Goal: Information Seeking & Learning: Learn about a topic

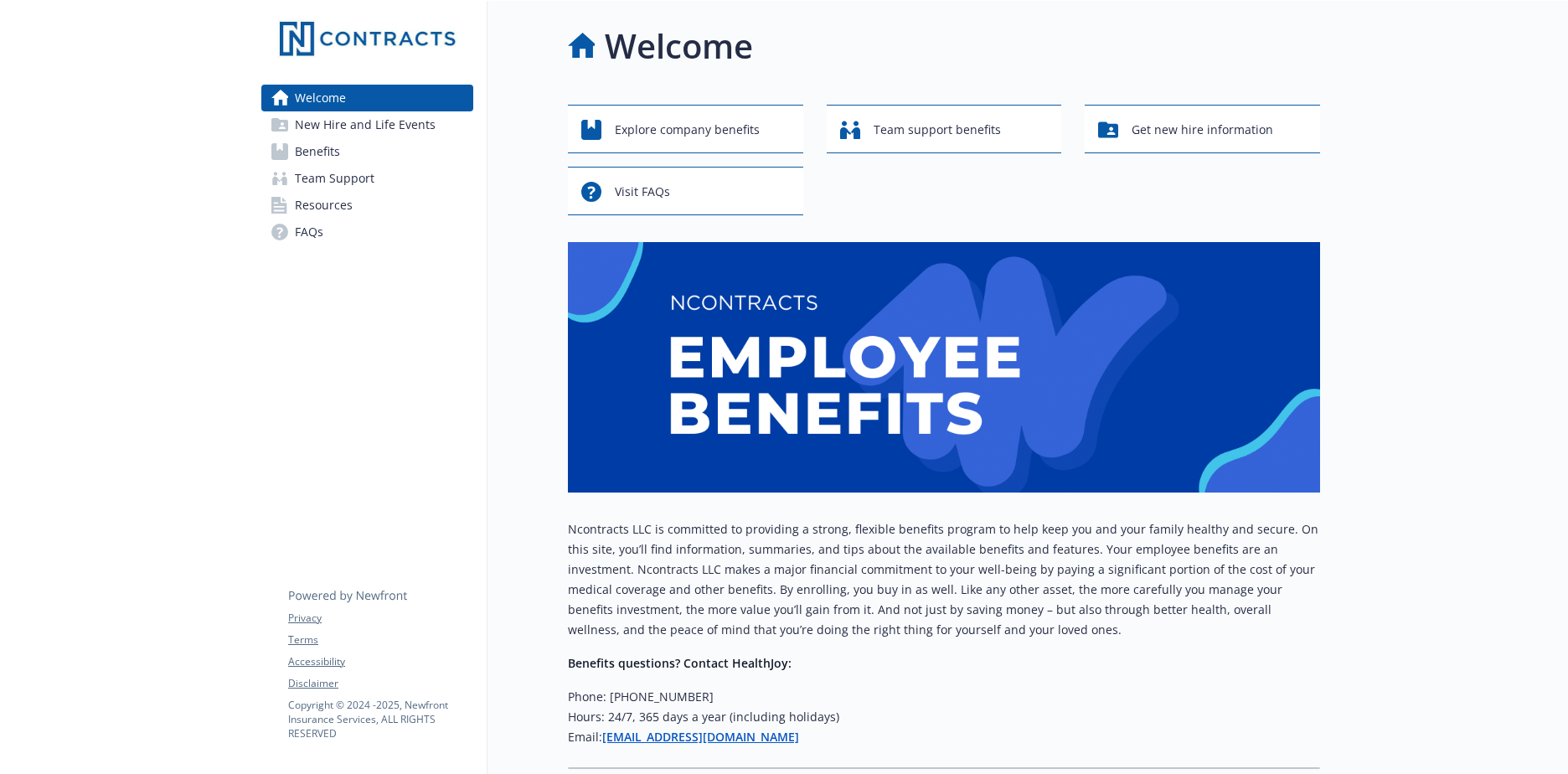
click at [347, 158] on link "Benefits" at bounding box center [368, 152] width 212 height 27
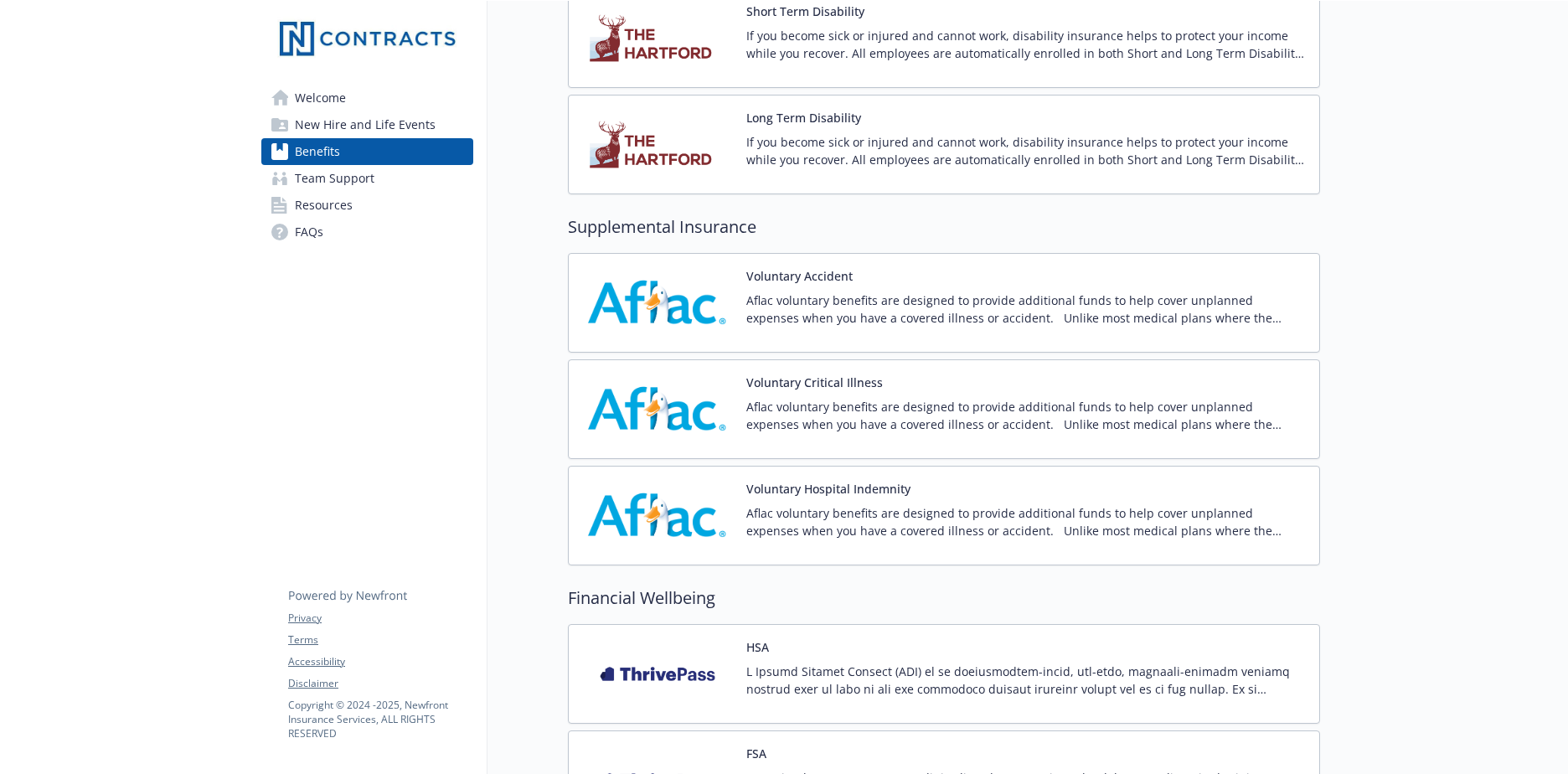
scroll to position [1759, 0]
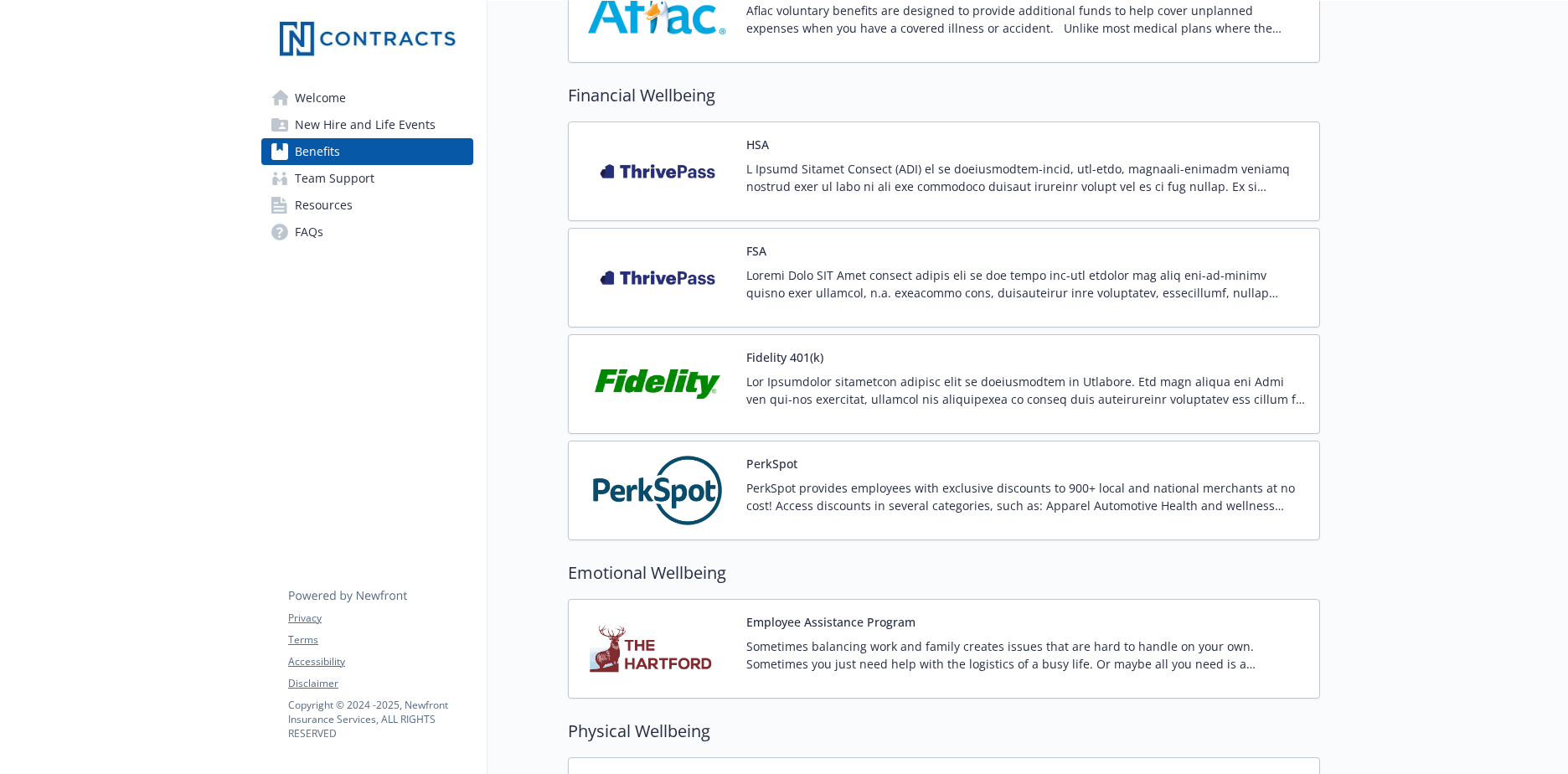
click at [801, 275] on p at bounding box center [1026, 284] width 560 height 35
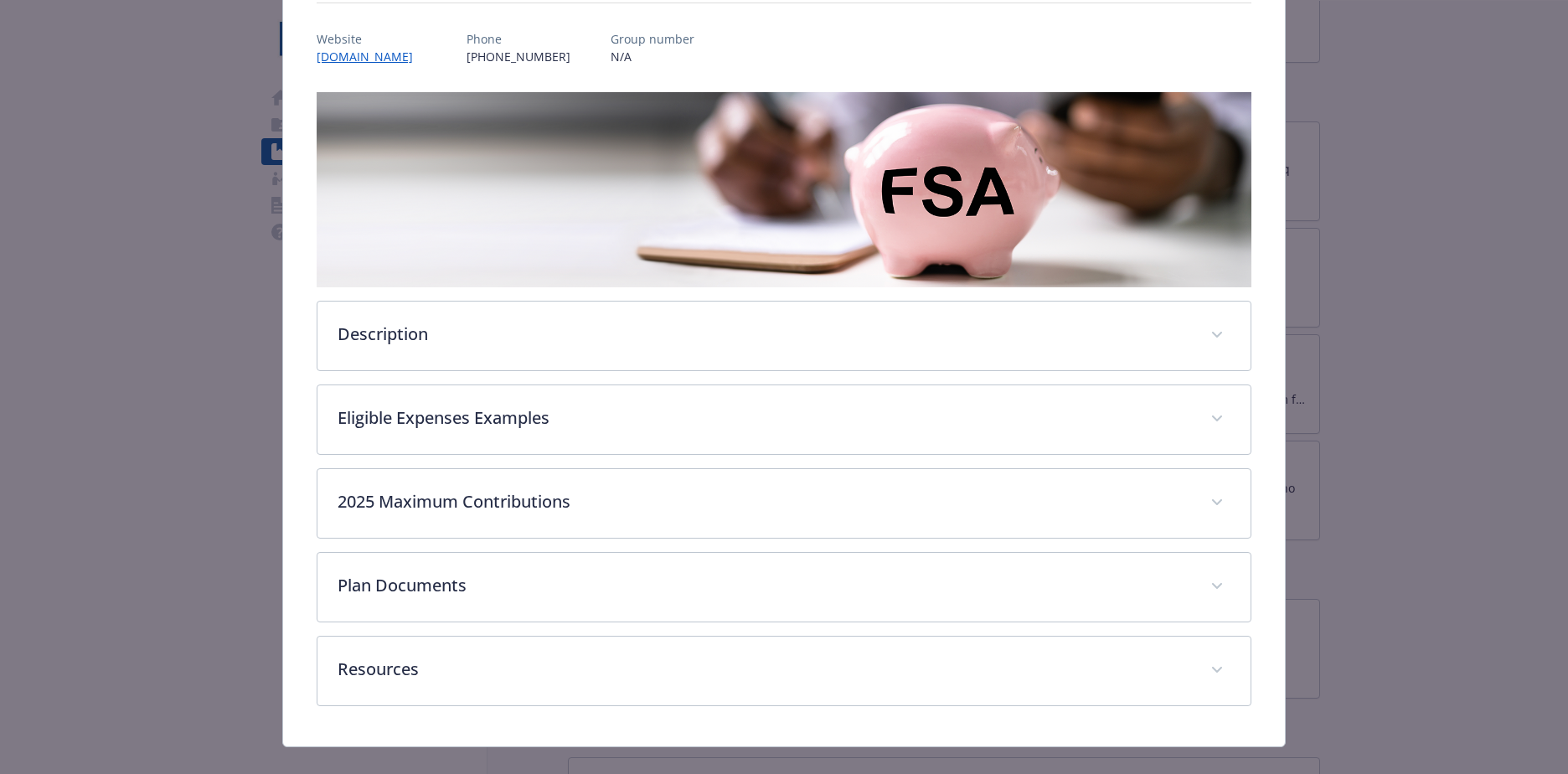
scroll to position [215, 0]
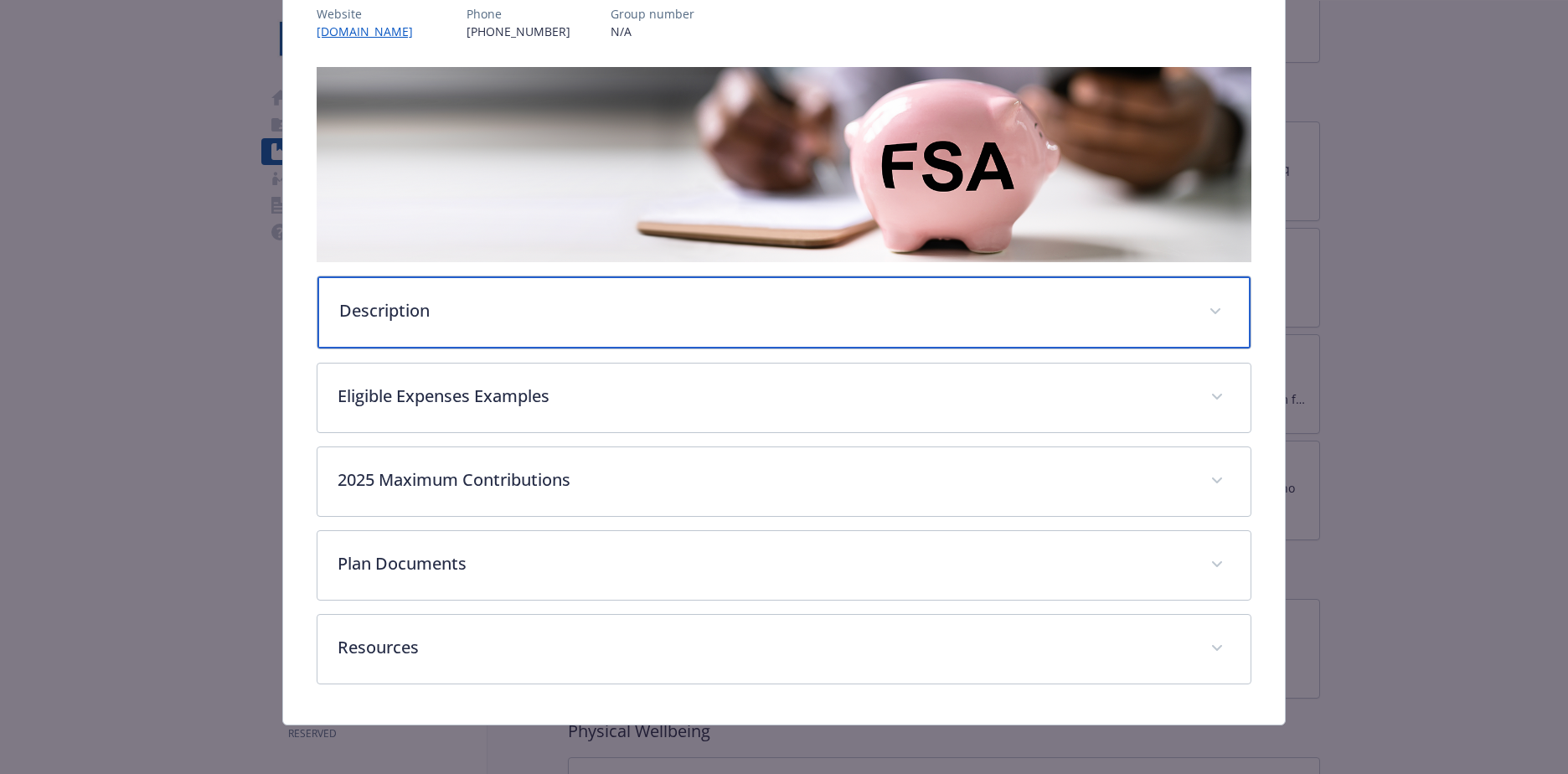
click at [816, 331] on div "Description" at bounding box center [784, 313] width 933 height 72
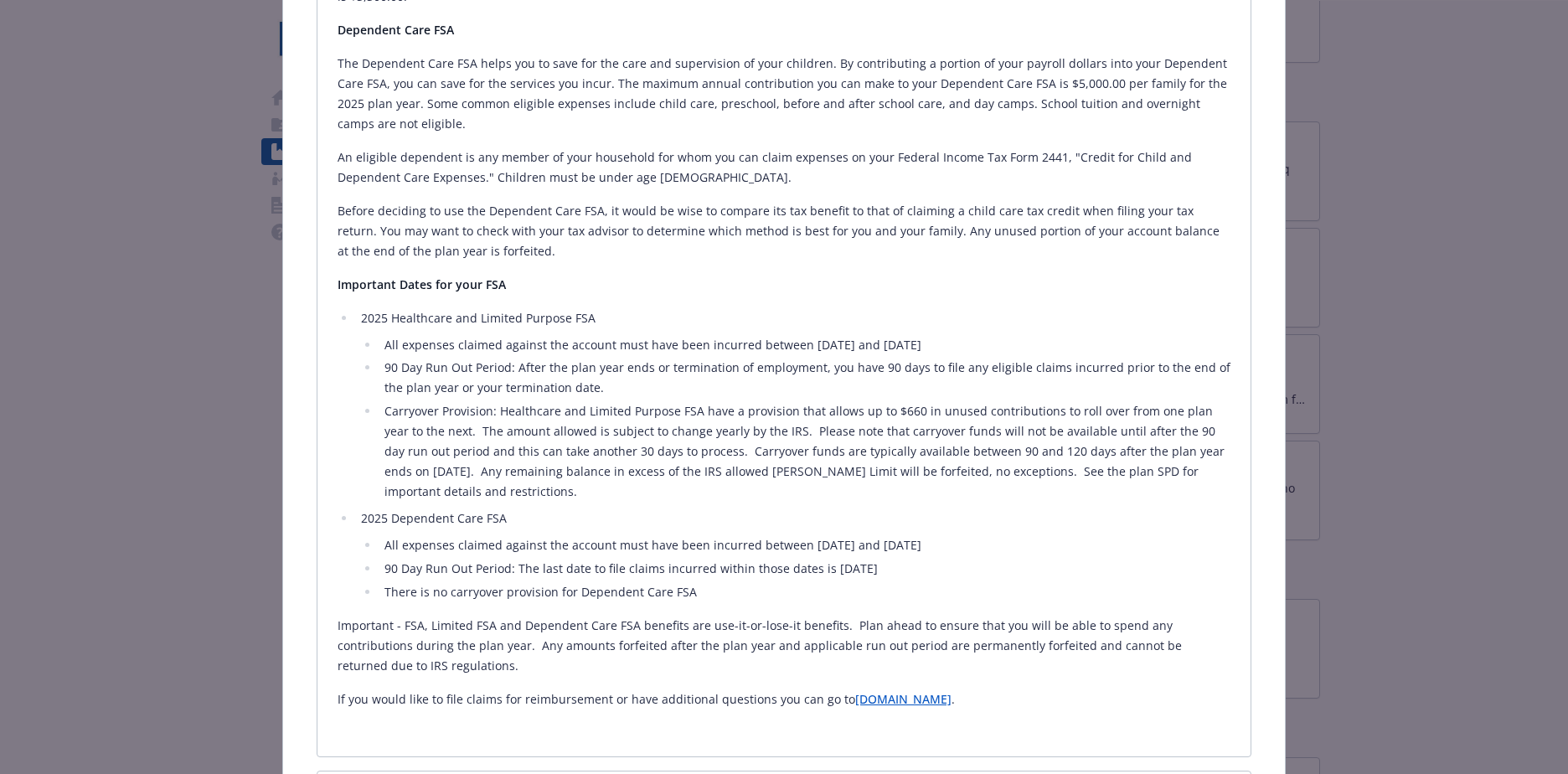
scroll to position [966, 0]
click at [787, 382] on ul "All expenses claimed against the account must have been incurred between [DATE]…" at bounding box center [795, 423] width 869 height 167
click at [1448, 171] on div "Financial Wellbeing - FSA - Healthcare Flexible Spending Account FSA Website [D…" at bounding box center [784, 387] width 1568 height 774
